Goal: Information Seeking & Learning: Learn about a topic

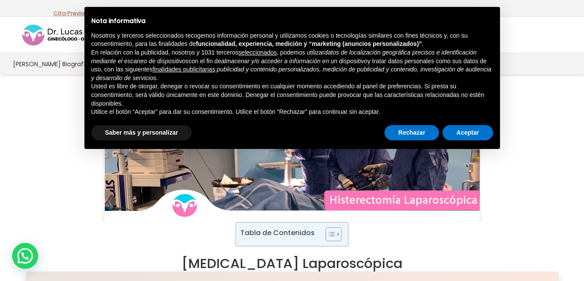
click at [34, 155] on div at bounding box center [292, 148] width 584 height 147
click at [416, 129] on button "Rechazar" at bounding box center [412, 133] width 55 height 16
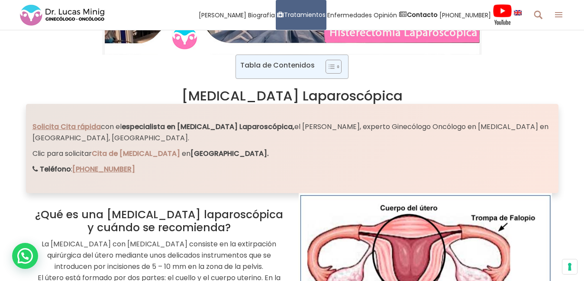
scroll to position [168, 0]
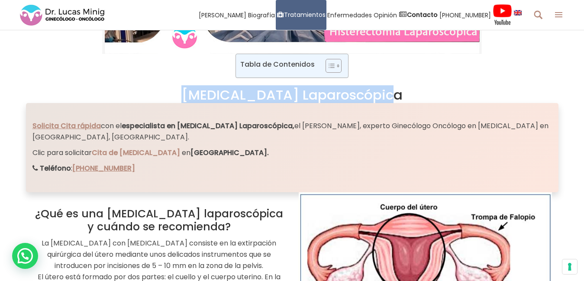
drag, startPoint x: 205, startPoint y: 96, endPoint x: 393, endPoint y: 100, distance: 188.0
click at [393, 100] on h1 "[MEDICAL_DATA] Laparoscópica" at bounding box center [292, 95] width 584 height 16
copy h1 "[MEDICAL_DATA] Laparoscópica"
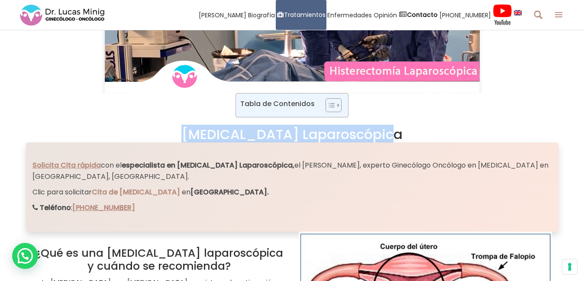
scroll to position [0, 0]
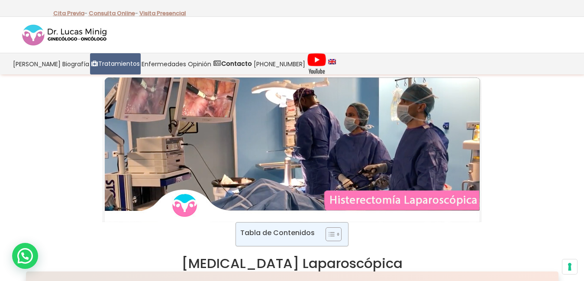
click at [508, 6] on div "Cita Previa - Consulta Online - Visita Presencial" at bounding box center [292, 8] width 520 height 16
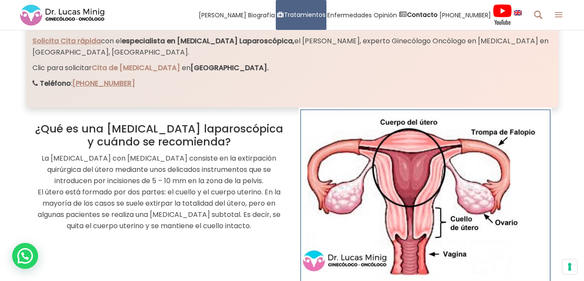
scroll to position [253, 0]
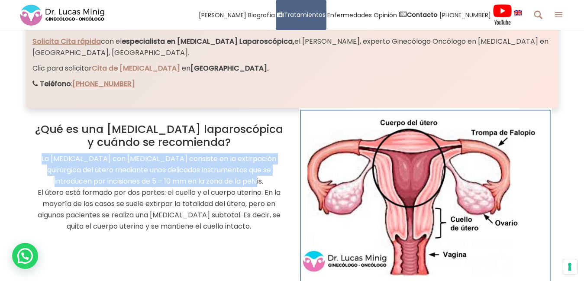
drag, startPoint x: 35, startPoint y: 158, endPoint x: 242, endPoint y: 184, distance: 208.6
click at [242, 184] on p "La [MEDICAL_DATA] con [MEDICAL_DATA] consiste en la extirpación quirúrgica del …" at bounding box center [158, 192] width 253 height 79
copy p "La [MEDICAL_DATA] con [MEDICAL_DATA] consiste en la extirpación quirúrgica del …"
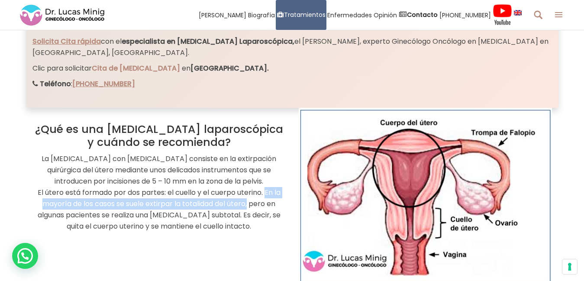
drag, startPoint x: 264, startPoint y: 193, endPoint x: 247, endPoint y: 203, distance: 19.4
click at [247, 203] on p "La [MEDICAL_DATA] con [MEDICAL_DATA] consiste en la extirpación quirúrgica del …" at bounding box center [158, 192] width 253 height 79
copy p "En la mayoría de los casos se suele extirpar la totalidad del útero"
